Goal: Book appointment/travel/reservation

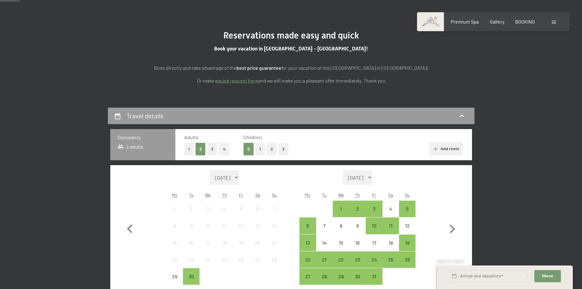
scroll to position [71, 0]
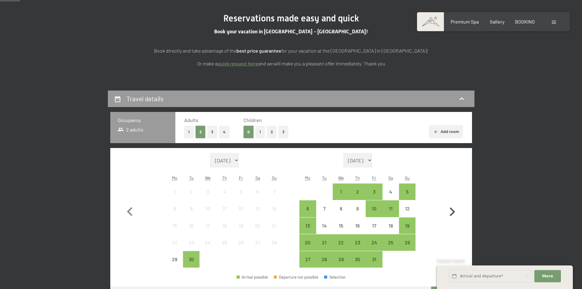
click at [450, 212] on icon "button" at bounding box center [453, 212] width 18 height 18
select select "[DATE]"
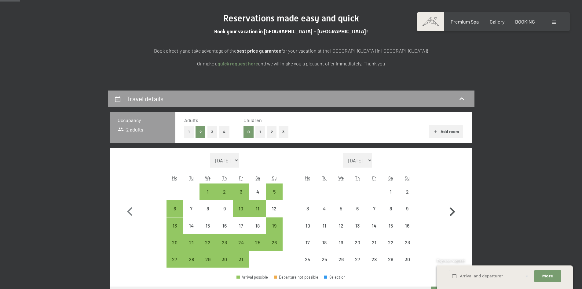
click at [451, 217] on icon "button" at bounding box center [453, 212] width 18 height 18
select select "[DATE]"
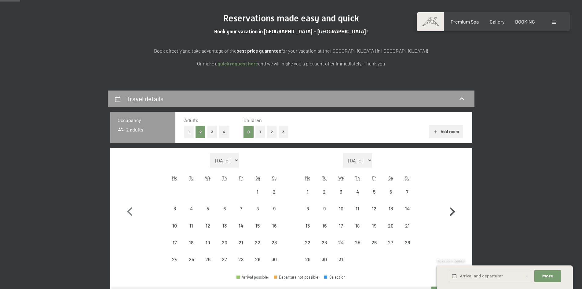
select select "[DATE]"
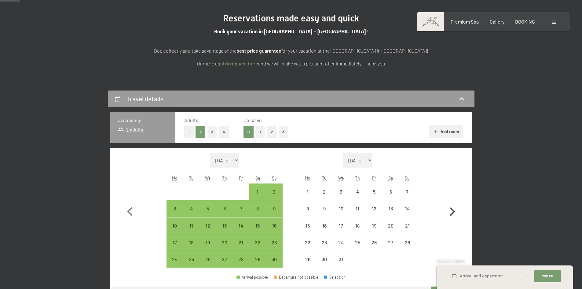
select select "[DATE]"
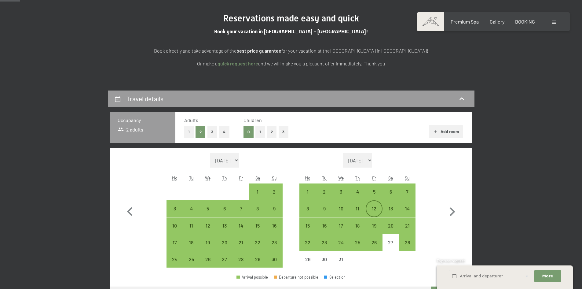
click at [381, 208] on div "12" at bounding box center [373, 213] width 15 height 15
select select "[DATE]"
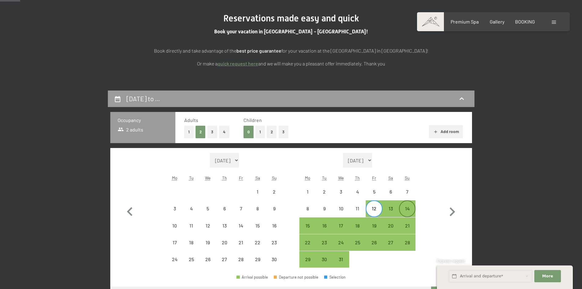
click at [407, 210] on div "14" at bounding box center [407, 213] width 15 height 15
select select "[DATE]"
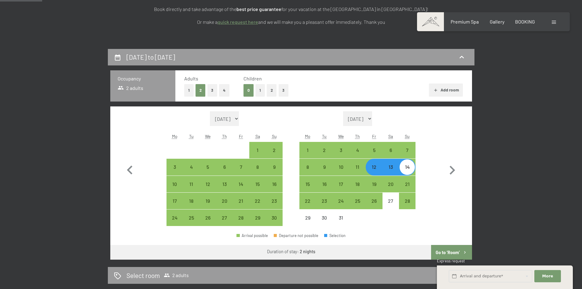
scroll to position [143, 0]
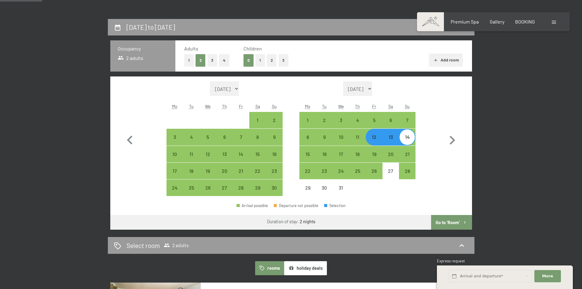
click at [458, 224] on button "Go to ‘Room’" at bounding box center [451, 222] width 41 height 15
select select "[DATE]"
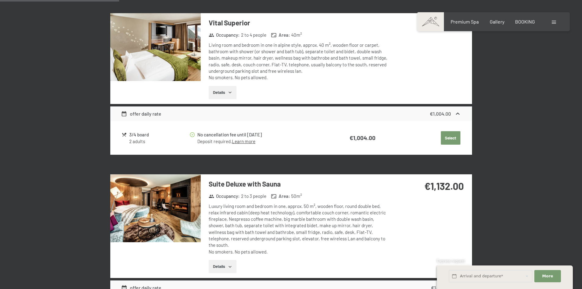
scroll to position [376, 0]
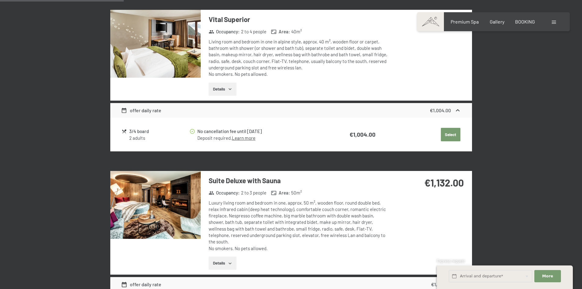
click at [163, 196] on img at bounding box center [155, 205] width 90 height 68
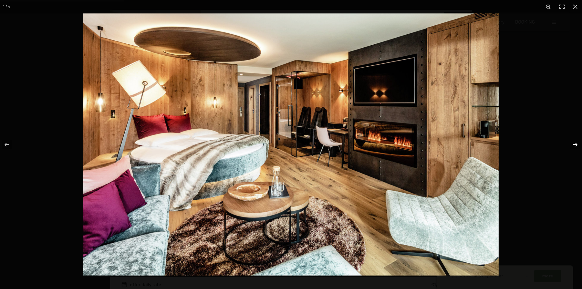
click at [576, 142] on button "button" at bounding box center [571, 144] width 21 height 31
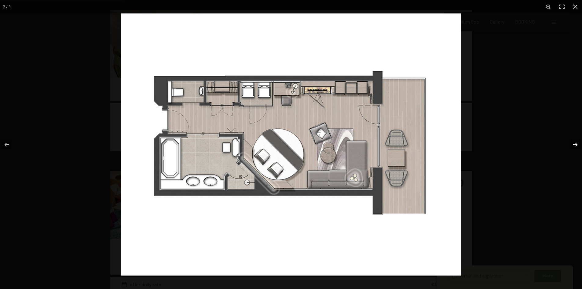
click at [576, 142] on button "button" at bounding box center [571, 144] width 21 height 31
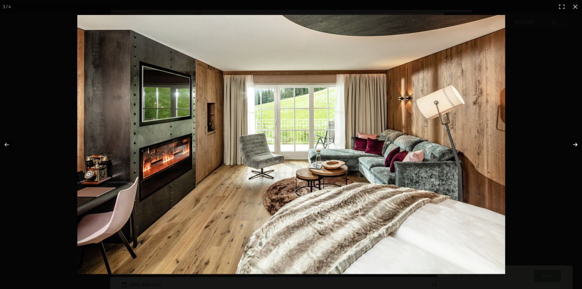
click at [576, 142] on button "button" at bounding box center [571, 144] width 21 height 31
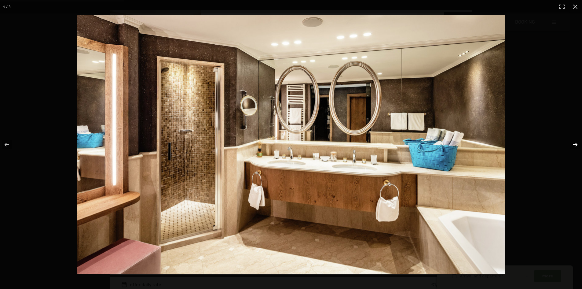
click at [575, 141] on button "button" at bounding box center [571, 144] width 21 height 31
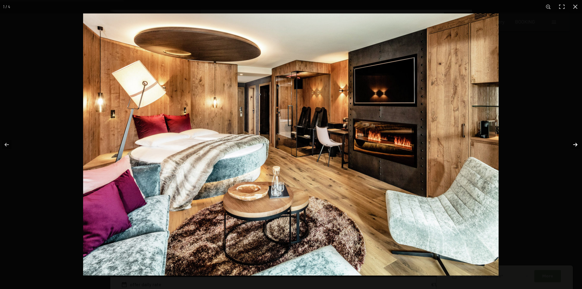
click at [575, 141] on button "button" at bounding box center [571, 144] width 21 height 31
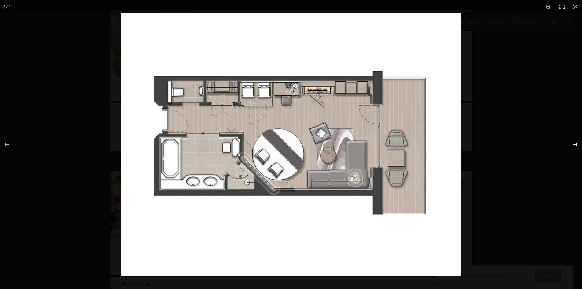
click at [575, 141] on button "button" at bounding box center [571, 144] width 21 height 31
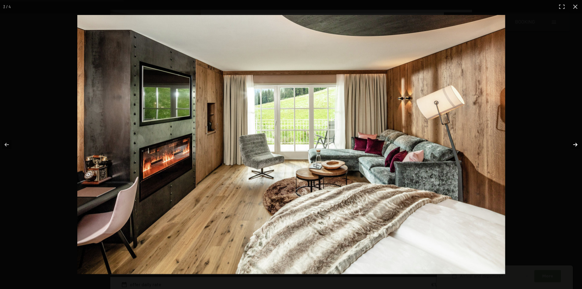
click at [575, 141] on button "button" at bounding box center [571, 144] width 21 height 31
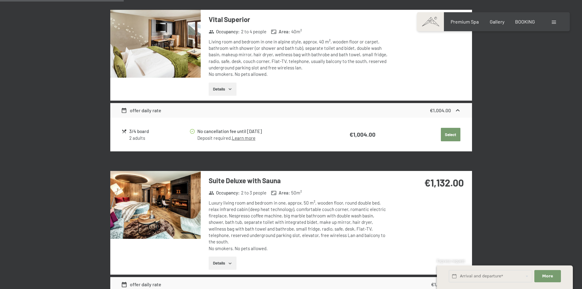
click at [0, 0] on div at bounding box center [0, 0] width 0 height 0
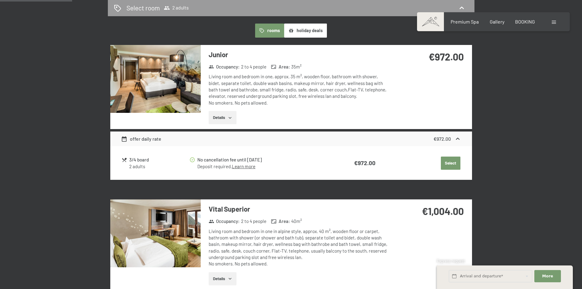
scroll to position [0, 0]
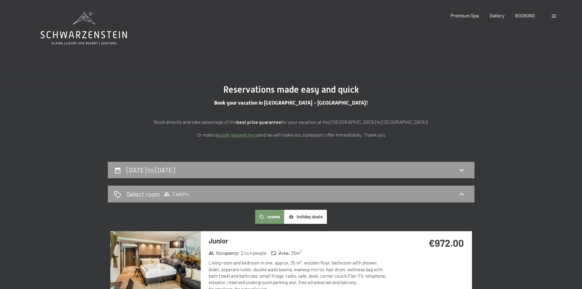
click at [96, 39] on icon at bounding box center [84, 28] width 87 height 33
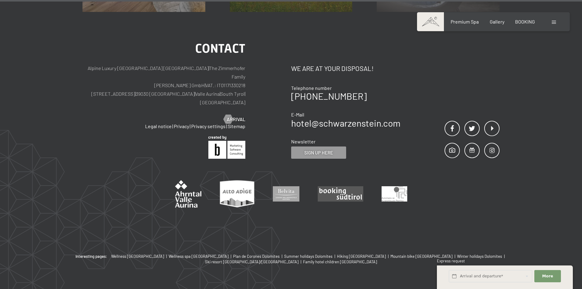
scroll to position [3114, 0]
drag, startPoint x: 193, startPoint y: 61, endPoint x: 98, endPoint y: 64, distance: 94.5
click at [98, 64] on p "Alpine Luxury SPA Resort SCHWARZENSTEIN | The Zimmerhofer Family Otmar Zimmerho…" at bounding box center [164, 85] width 163 height 43
